Goal: Information Seeking & Learning: Learn about a topic

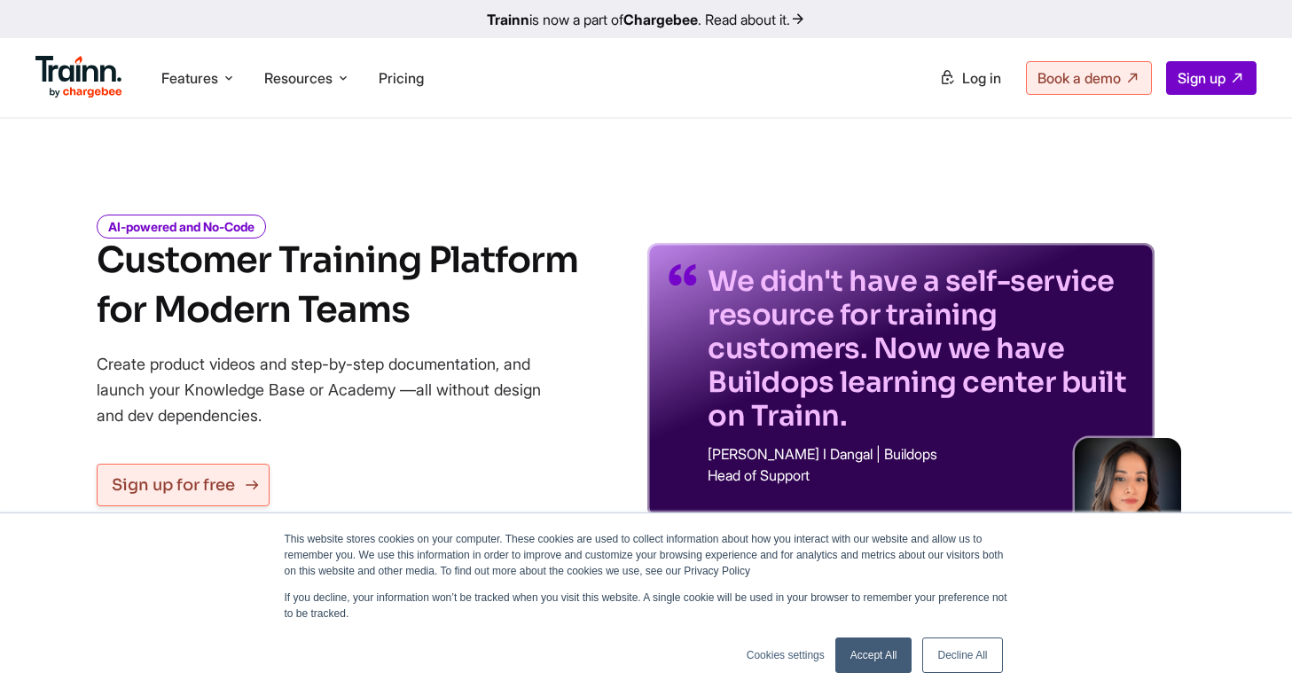
click at [187, 477] on link "Sign up for free" at bounding box center [183, 485] width 173 height 43
click at [984, 663] on link "Decline All" at bounding box center [963, 655] width 80 height 35
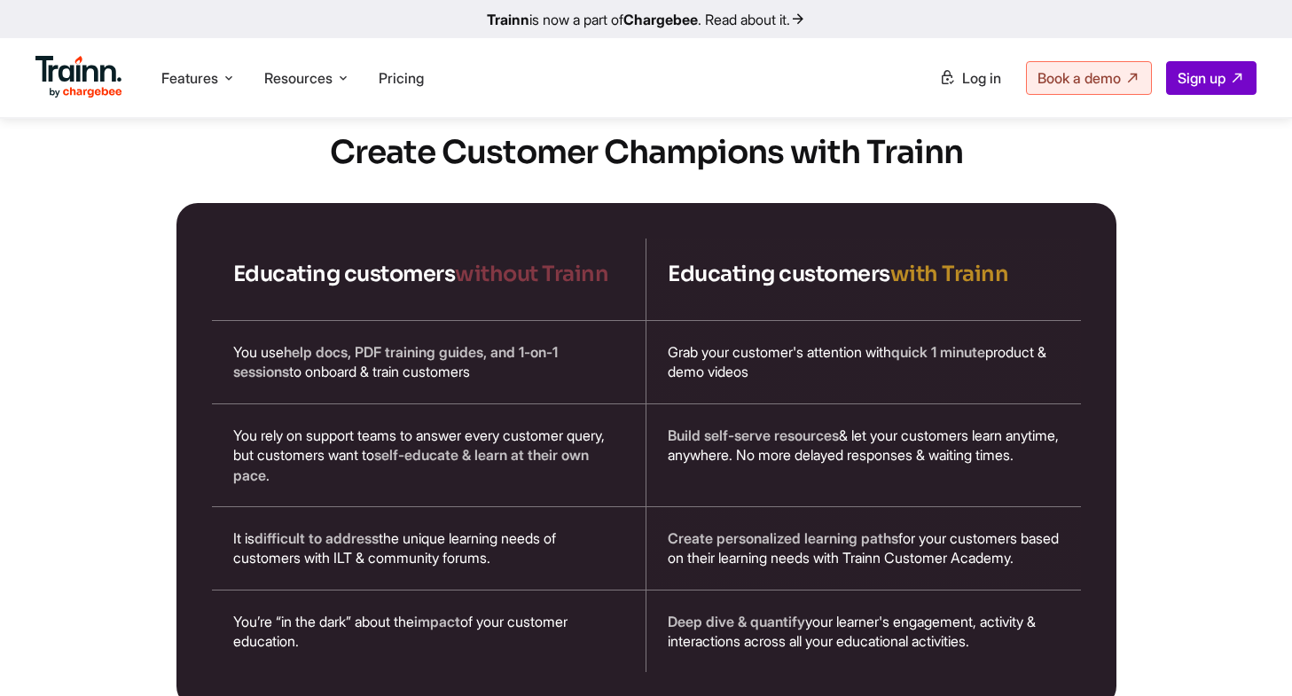
scroll to position [3016, 0]
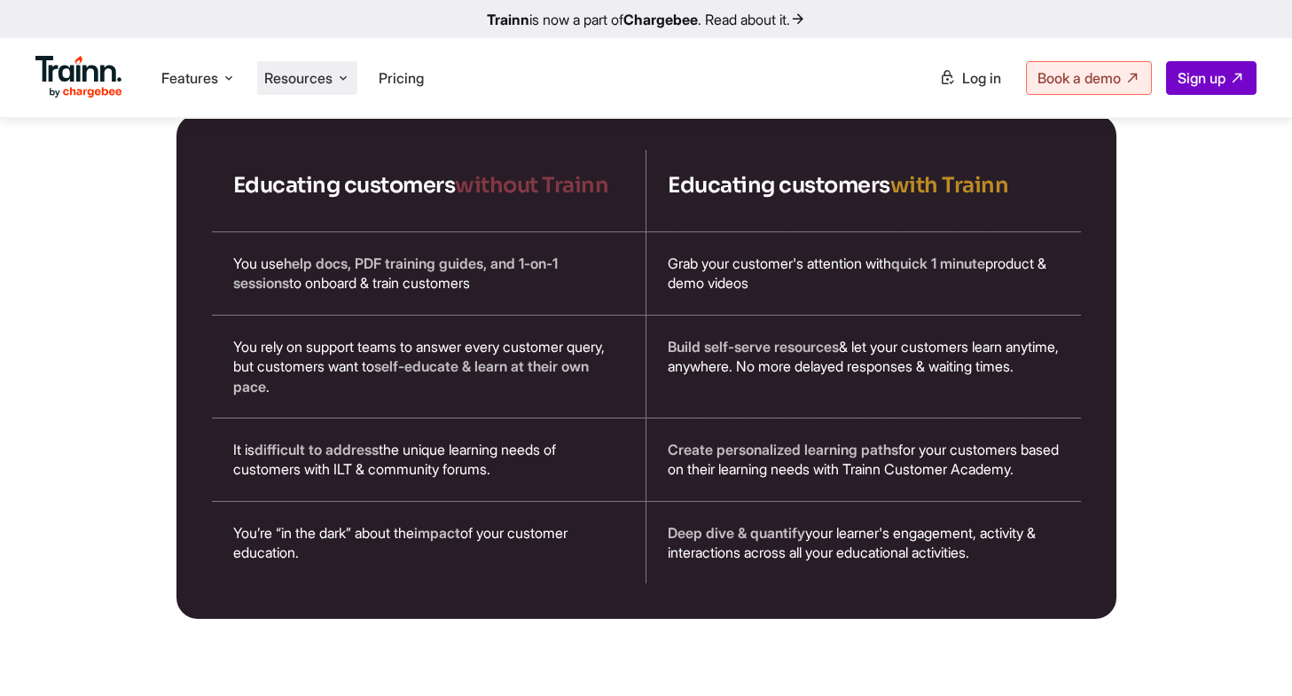
click at [299, 82] on span "Resources" at bounding box center [298, 78] width 68 height 20
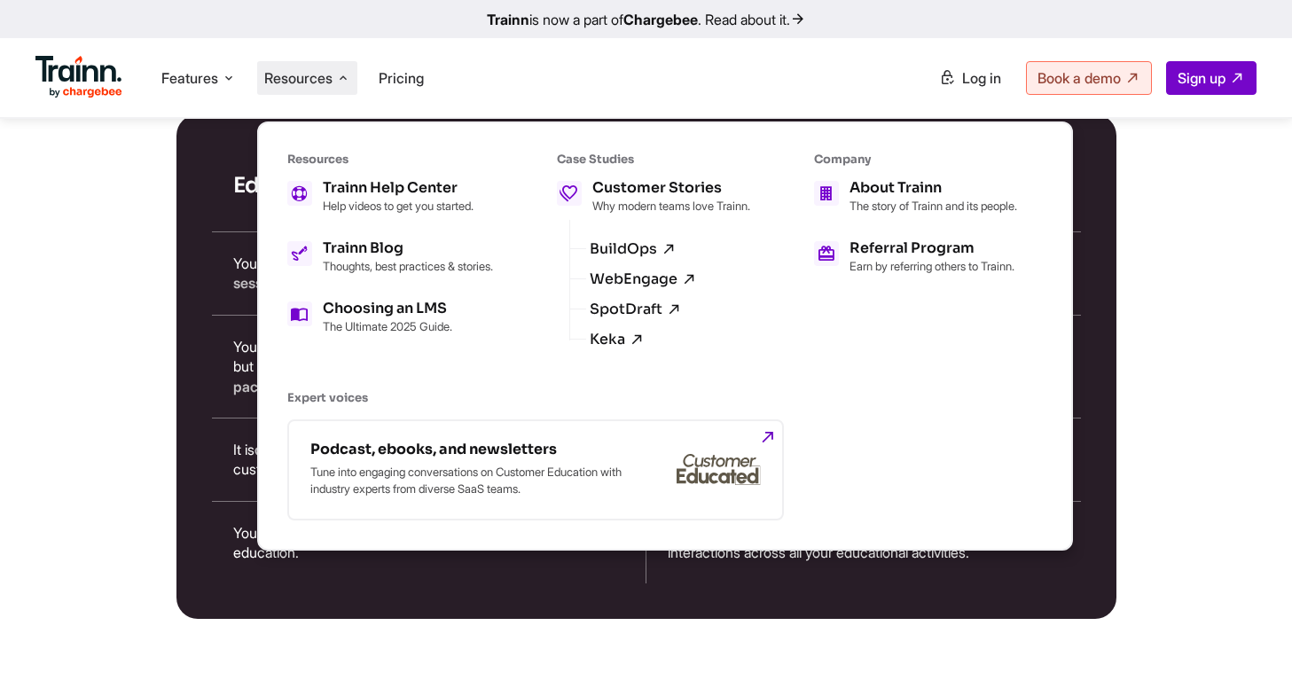
click at [396, 176] on div "Resources Trainn Help Center Help videos to get you started. Trainn Blog Though…" at bounding box center [390, 264] width 206 height 224
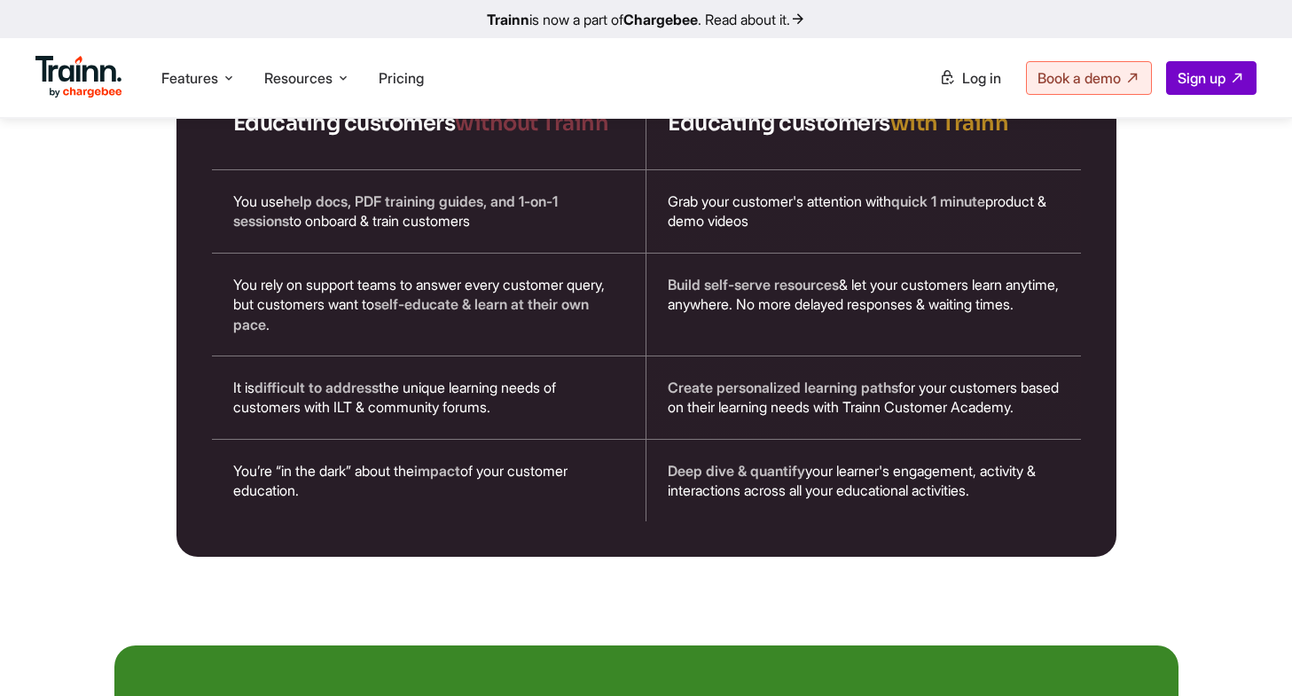
scroll to position [3371, 0]
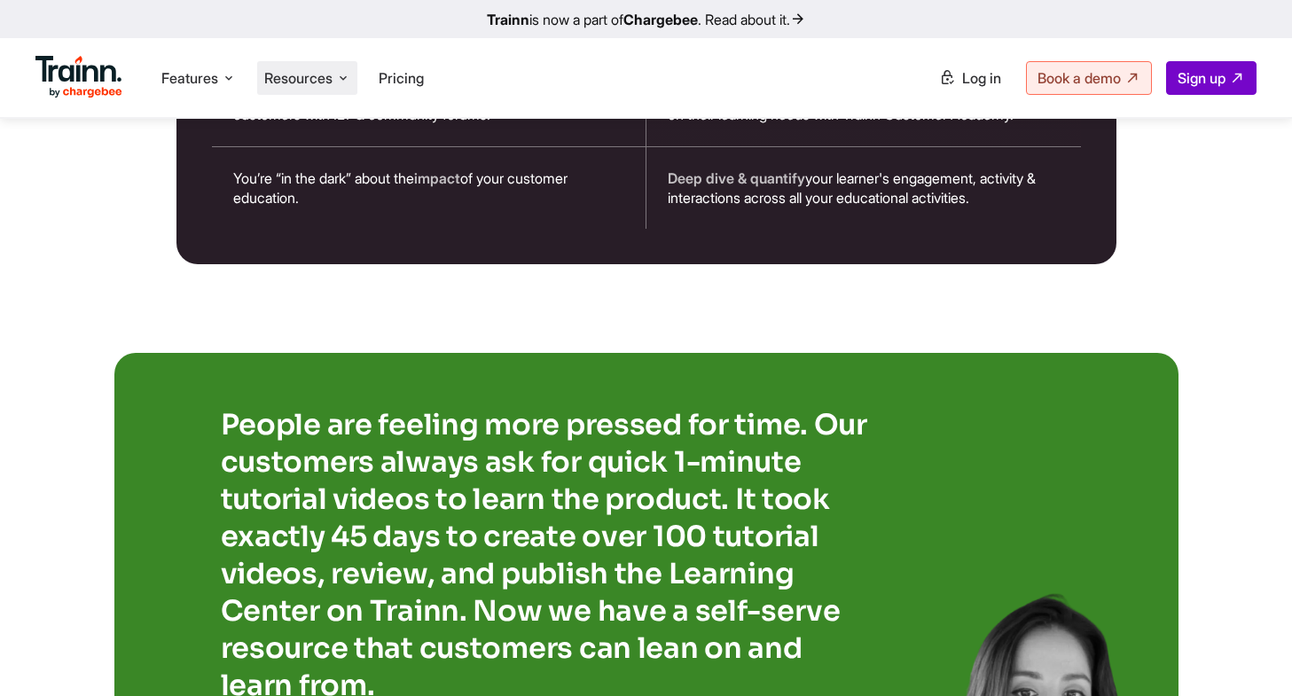
click at [284, 78] on span "Resources" at bounding box center [298, 78] width 68 height 20
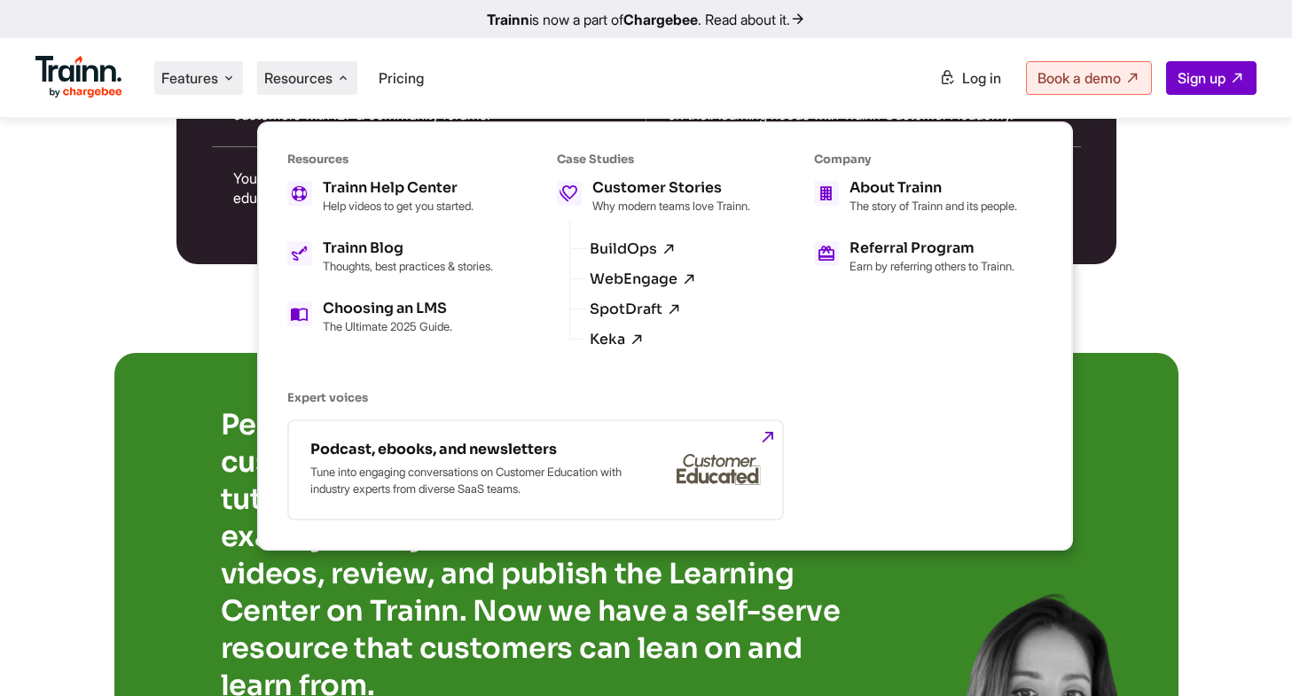
click at [208, 87] on span "Features" at bounding box center [189, 78] width 57 height 20
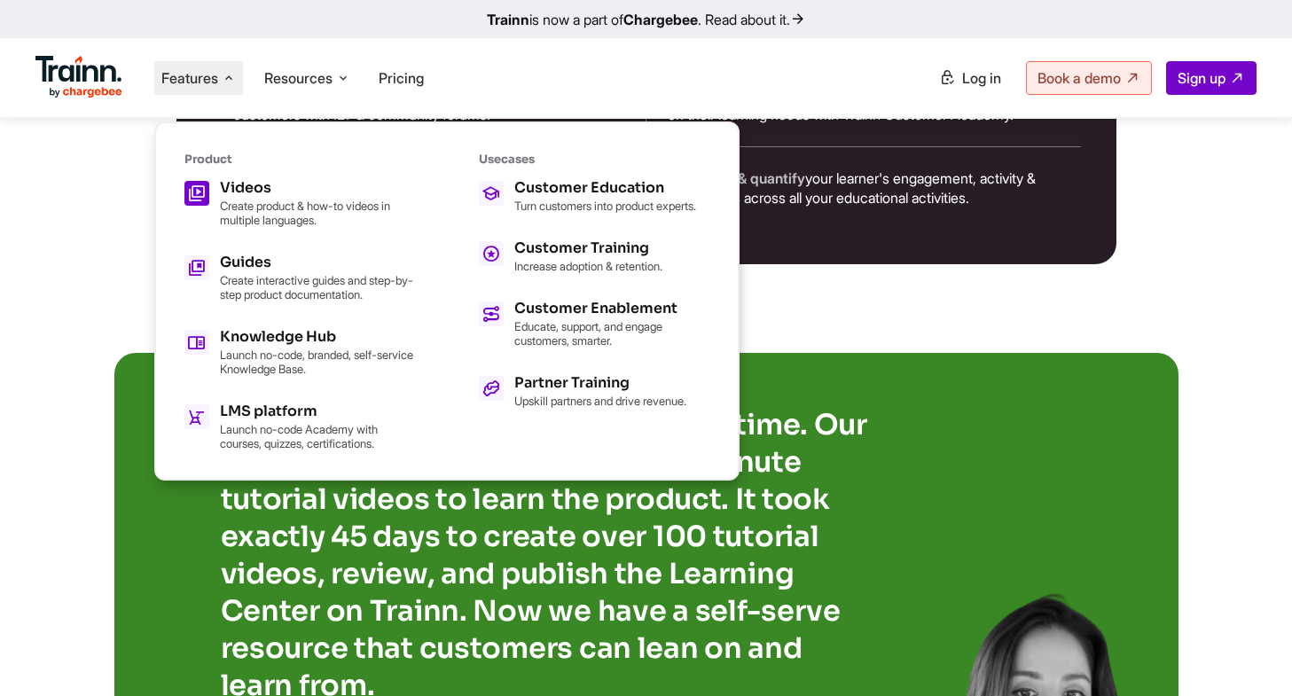
click at [248, 197] on div "Videos Create product & how-to videos in multiple languages." at bounding box center [317, 204] width 195 height 46
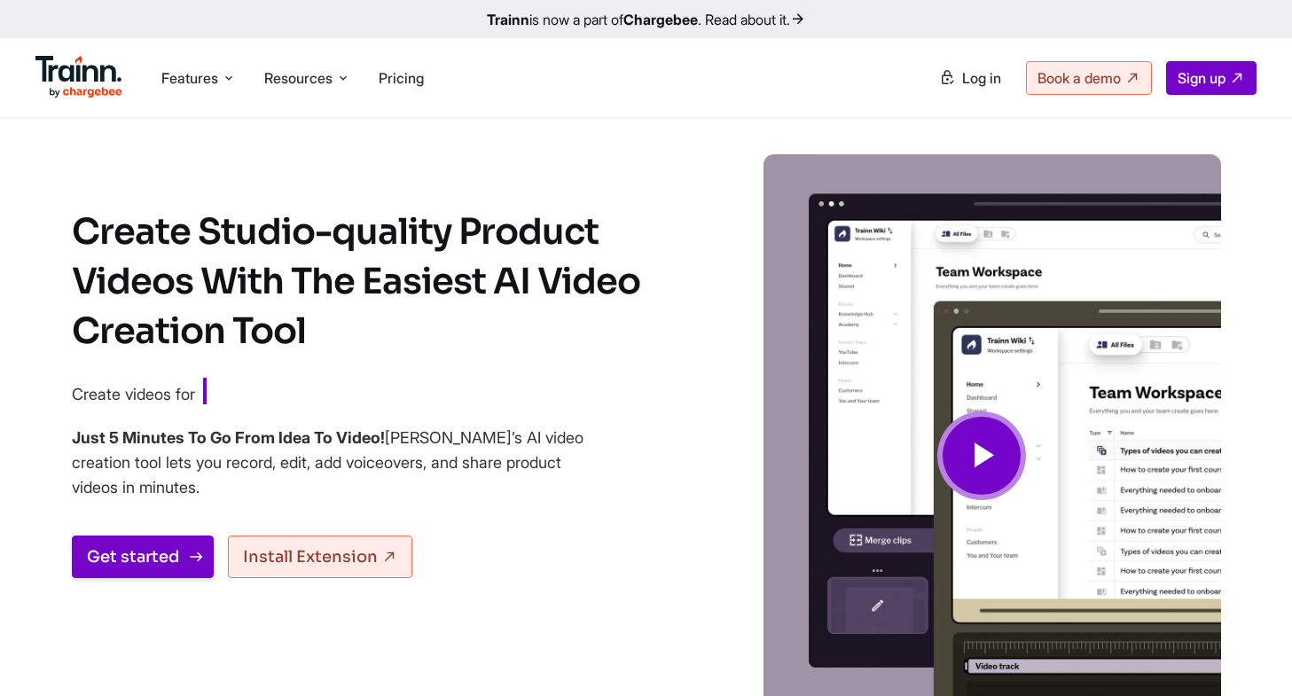
click at [160, 556] on link "Get started" at bounding box center [143, 557] width 142 height 43
